Goal: Find specific page/section: Find specific page/section

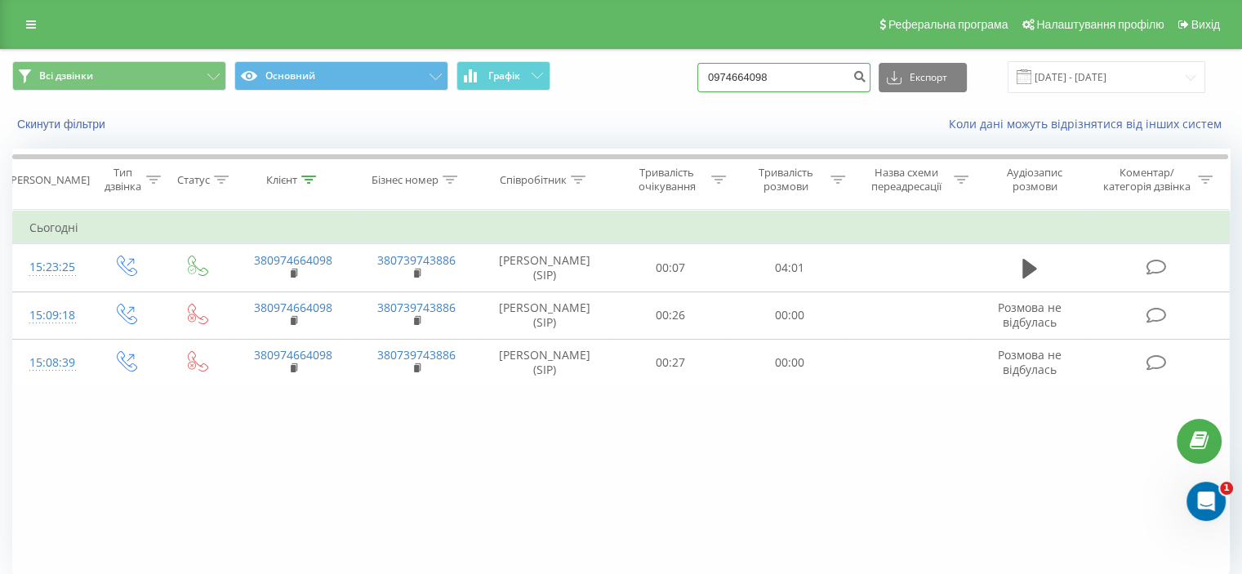
drag, startPoint x: 797, startPoint y: 82, endPoint x: 664, endPoint y: 85, distance: 132.3
click at [664, 85] on div "Всі дзвінки Основний Графік 0974664098 Експорт .csv .xls .xlsx 20.05.2025 - 20.…" at bounding box center [620, 77] width 1217 height 32
paste input "(97) 066 54 07"
click at [763, 80] on input "0 (97) 066 54 07" at bounding box center [783, 77] width 173 height 29
click at [795, 69] on input "0 (97) 066 54 07" at bounding box center [783, 77] width 173 height 29
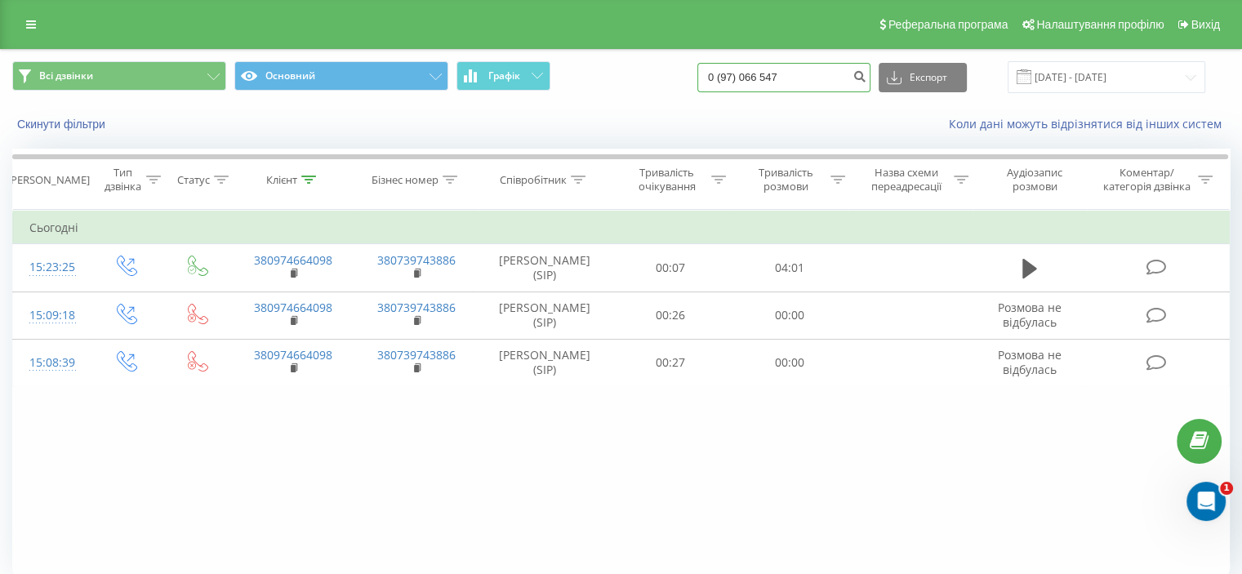
drag, startPoint x: 793, startPoint y: 77, endPoint x: 598, endPoint y: 78, distance: 195.1
click at [598, 78] on div "Всі дзвінки Основний Графік 0 (97) 066 547 Експорт .csv .xls .xlsx 20.05.2025 -…" at bounding box center [620, 77] width 1217 height 32
drag, startPoint x: 812, startPoint y: 74, endPoint x: 699, endPoint y: 71, distance: 113.5
click at [699, 71] on div "Всі дзвінки Основний Графік 0 (97) 066 547 Експорт .csv .xls .xlsx 20.05.2025 -…" at bounding box center [620, 77] width 1217 height 32
paste input "0"
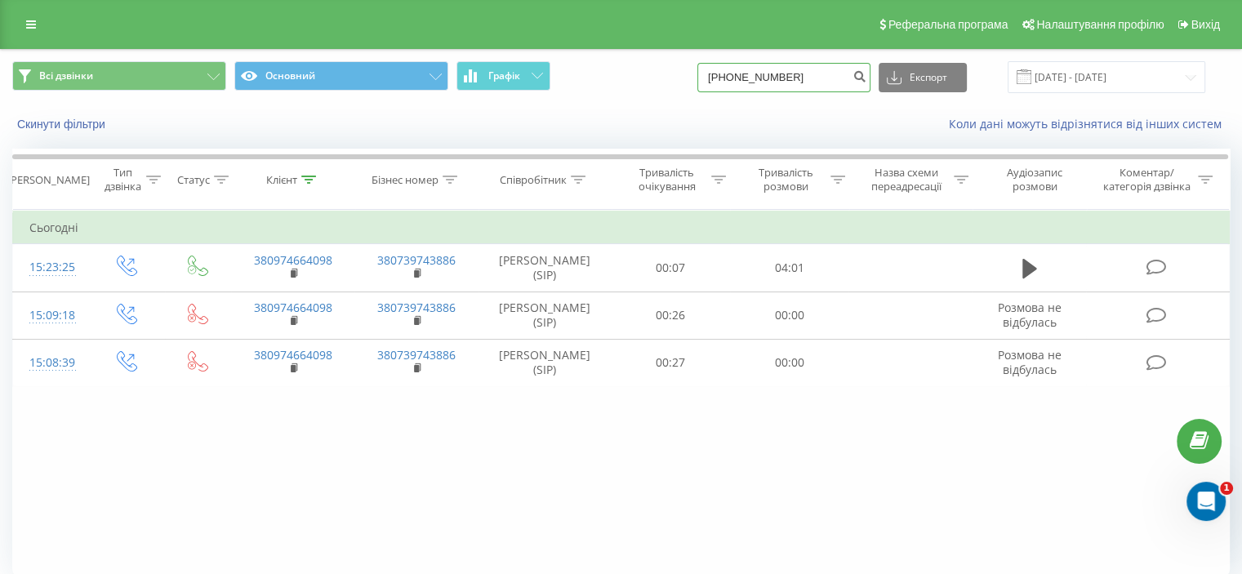
click at [762, 76] on input "0 (97) 066 54 07" at bounding box center [783, 77] width 173 height 29
click at [742, 81] on input "0 (97066 54 07" at bounding box center [783, 77] width 173 height 29
click at [767, 78] on input "097066 54 07" at bounding box center [783, 77] width 173 height 29
click at [782, 75] on input "09706654 07" at bounding box center [783, 77] width 173 height 29
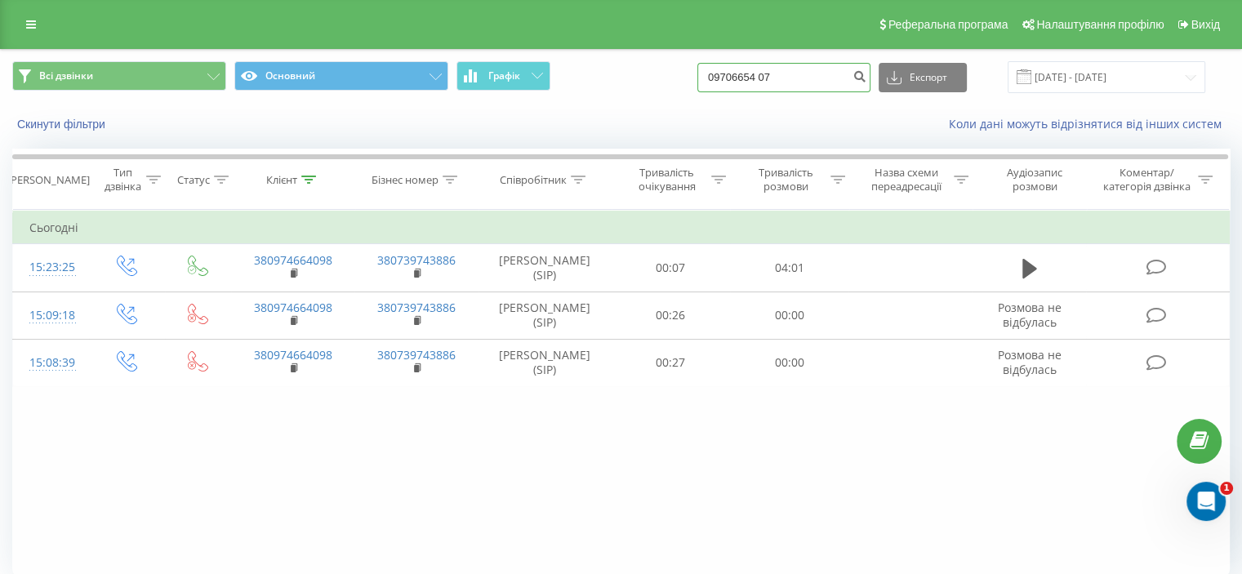
click at [801, 79] on input "09706654 07" at bounding box center [783, 77] width 173 height 29
click at [784, 78] on input "09706654 07" at bounding box center [783, 77] width 173 height 29
click at [780, 76] on input "09706654 07" at bounding box center [783, 77] width 173 height 29
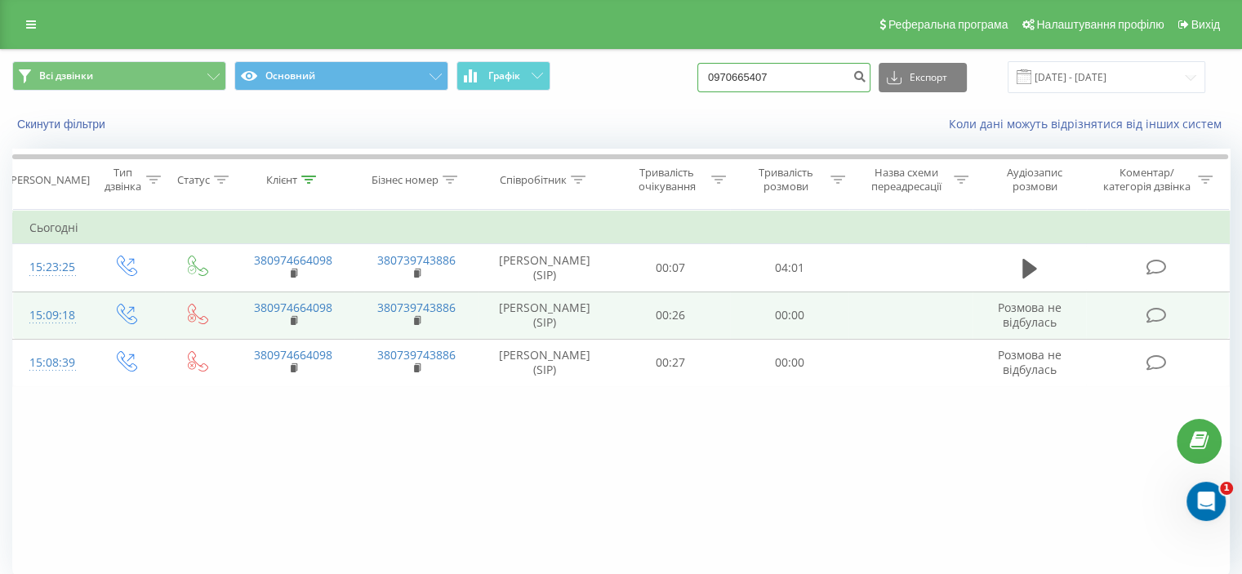
type input "0970665407"
